Goal: Task Accomplishment & Management: Use online tool/utility

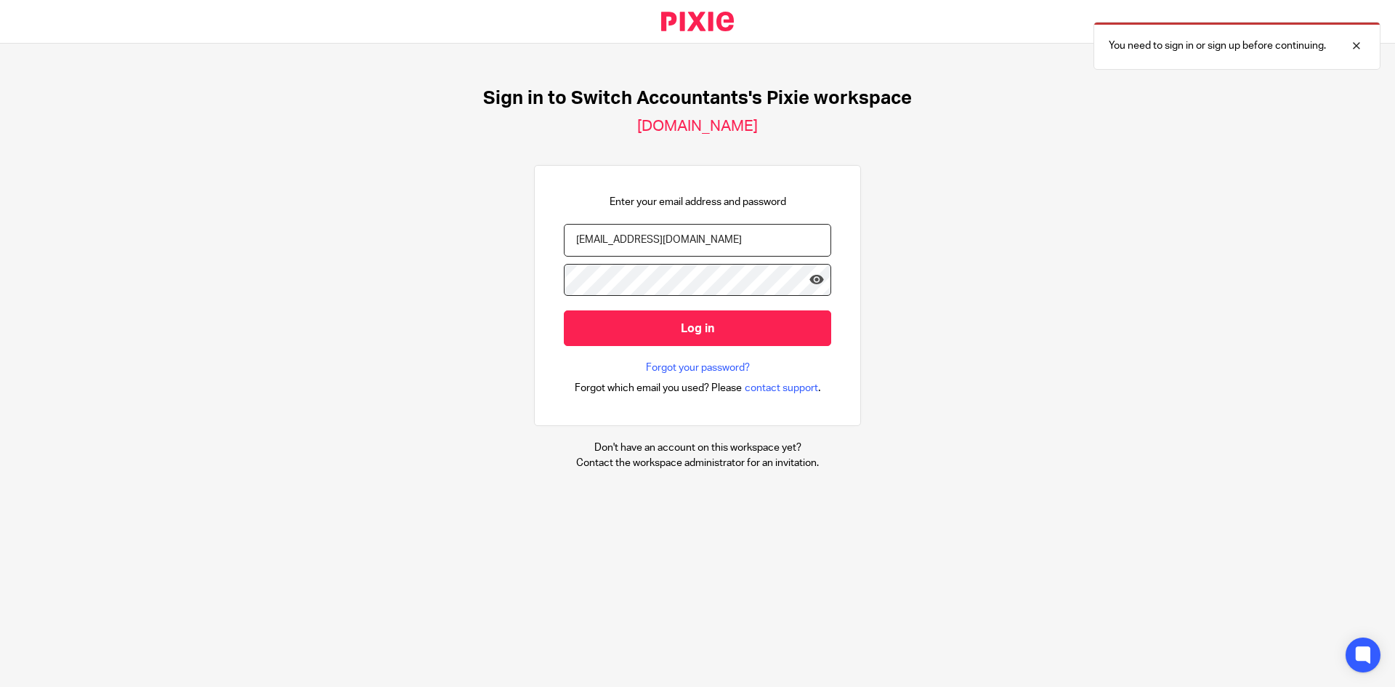
type input "[EMAIL_ADDRESS][DOMAIN_NAME]"
click at [809, 279] on icon at bounding box center [816, 279] width 15 height 15
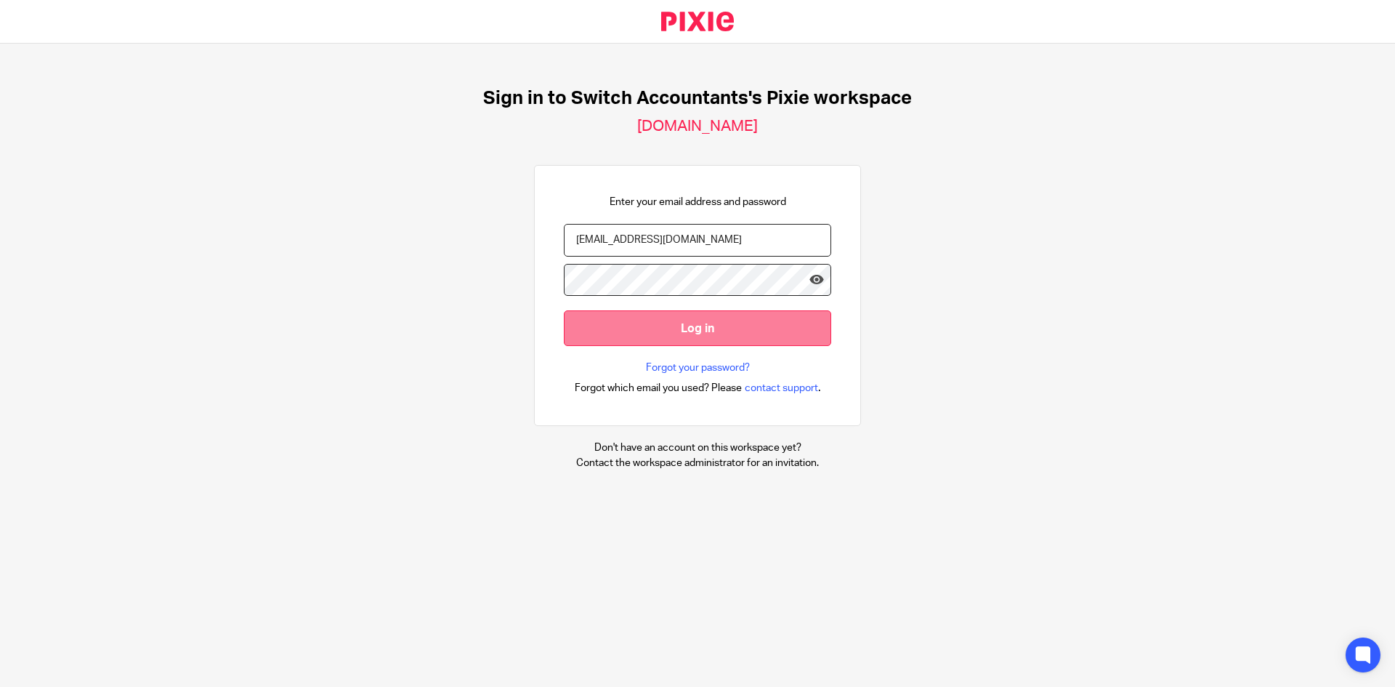
click at [759, 330] on input "Log in" at bounding box center [697, 328] width 267 height 36
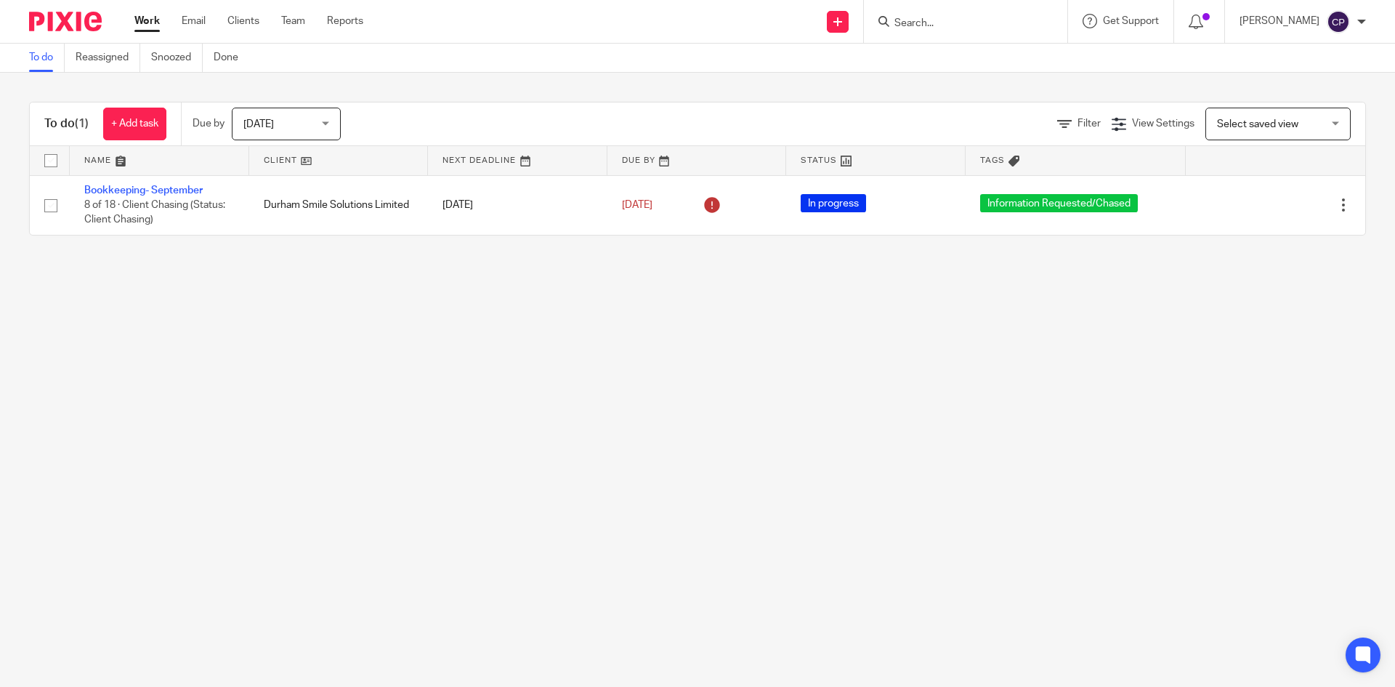
click at [291, 122] on span "[DATE]" at bounding box center [281, 123] width 77 height 31
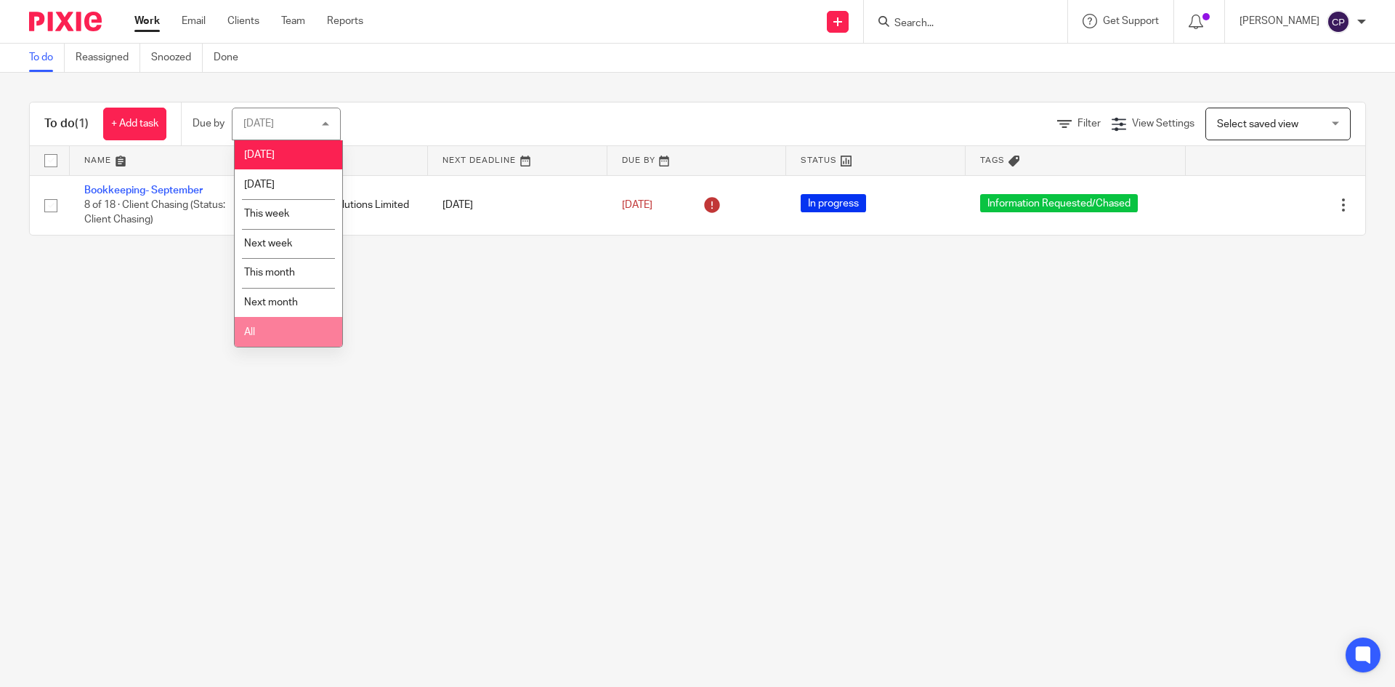
click at [276, 330] on li "All" at bounding box center [289, 332] width 108 height 30
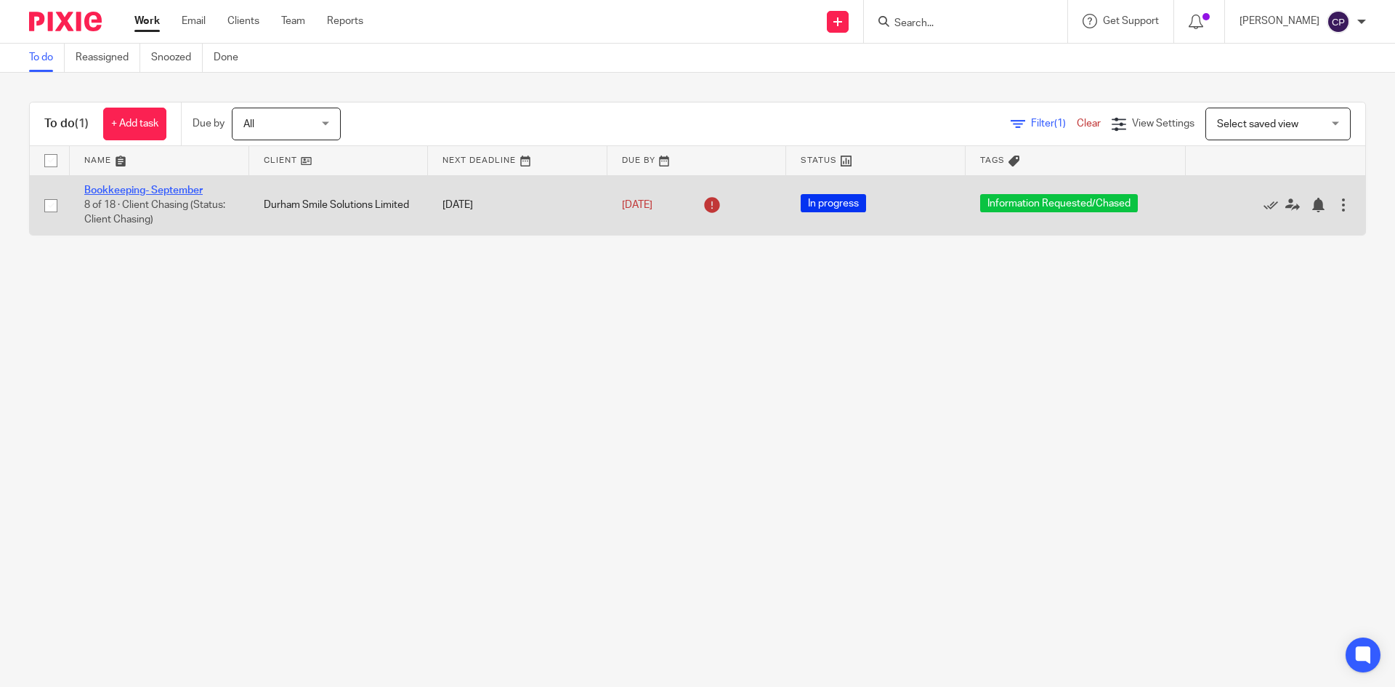
click at [144, 191] on link "Bookkeeping- September" at bounding box center [143, 190] width 118 height 10
